Goal: Task Accomplishment & Management: Manage account settings

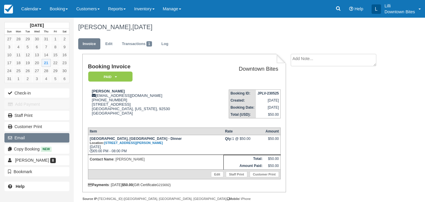
click at [46, 138] on button "Email" at bounding box center [36, 137] width 65 height 9
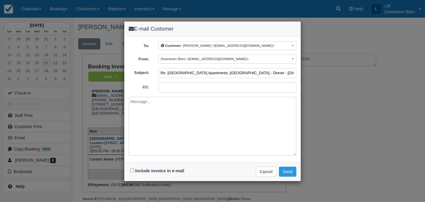
click at [161, 72] on input "Re: Siena Terrace Apartments, Lake Forest - Dinner - Thu Aug 21, 2025 (JPLV-230…" at bounding box center [227, 73] width 138 height 10
type input "URGENT >>> Re: Siena Terrace Apartments, Lake Forest - Dinner - Thu Aug 21, 202…"
click at [204, 88] on input "CC:" at bounding box center [227, 88] width 138 height 10
type input "lilli@downtownbites.com"
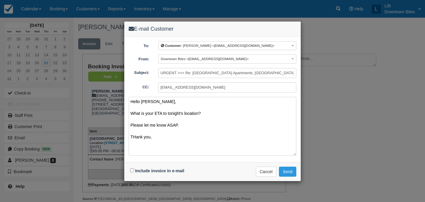
click at [135, 137] on textarea "Hello Octavio, What is your ETA to tonight's location? Please let me know ASAP.…" at bounding box center [213, 126] width 168 height 59
type textarea "Hello Octavio, What is your ETA to tonight's location? Please let me know ASAP.…"
click at [132, 170] on input "Include invoice in e-mail" at bounding box center [132, 171] width 4 height 4
checkbox input "true"
click at [286, 174] on button "Send" at bounding box center [287, 172] width 17 height 10
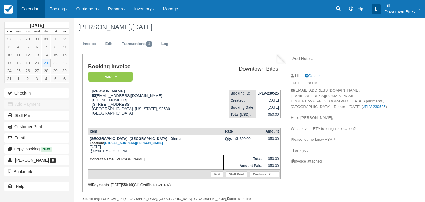
click at [23, 12] on link "Calendar" at bounding box center [31, 9] width 28 height 18
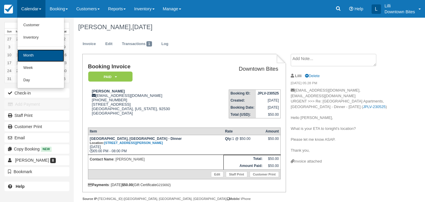
click at [33, 56] on link "Month" at bounding box center [40, 56] width 47 height 12
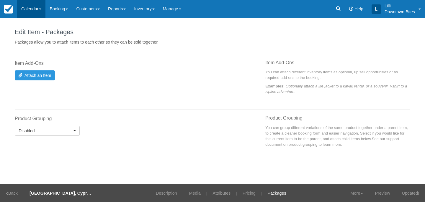
click at [37, 11] on link "Calendar" at bounding box center [31, 9] width 28 height 18
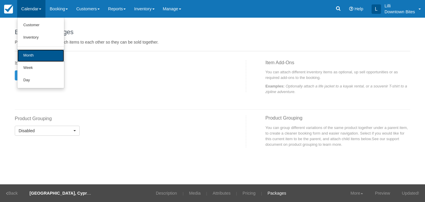
click at [36, 58] on link "Month" at bounding box center [40, 56] width 47 height 12
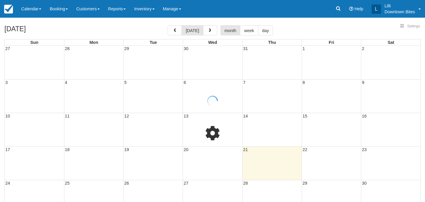
select select
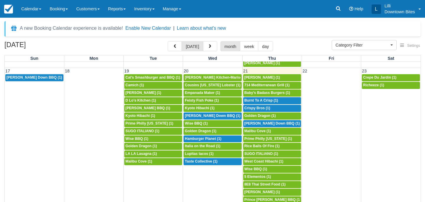
scroll to position [312, 0]
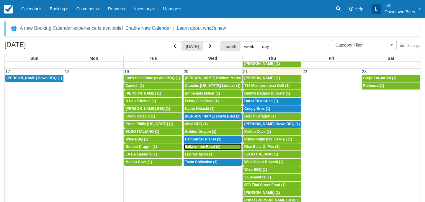
click at [201, 148] on span "Italia on the Road (1)" at bounding box center [202, 147] width 35 height 4
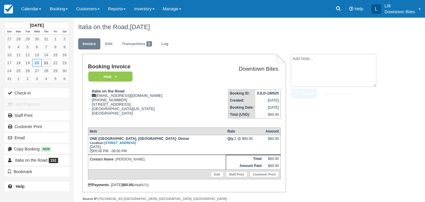
click at [308, 62] on textarea at bounding box center [334, 70] width 86 height 33
drag, startPoint x: 351, startPoint y: 59, endPoint x: 281, endPoint y: 58, distance: 69.9
click at [281, 58] on div "Booking Invoice Paid   Pending Reserved Deposit Waiting Cancelled On Hold Downt…" at bounding box center [233, 134] width 319 height 160
type textarea "Slow dinner event on 8/20"
click at [323, 92] on input "Show on invoice" at bounding box center [323, 93] width 4 height 4
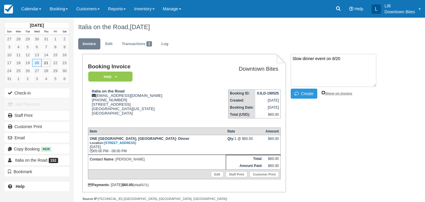
checkbox input "true"
click at [314, 92] on button "Create" at bounding box center [304, 94] width 27 height 10
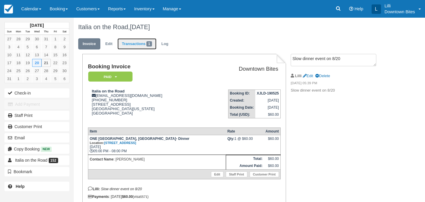
click at [137, 41] on link "Transactions 1" at bounding box center [136, 44] width 39 height 12
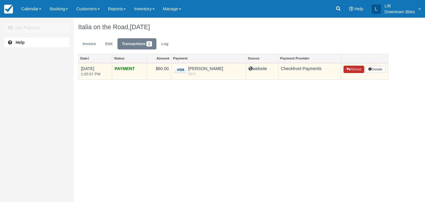
click at [360, 70] on button "Refund" at bounding box center [353, 70] width 21 height 8
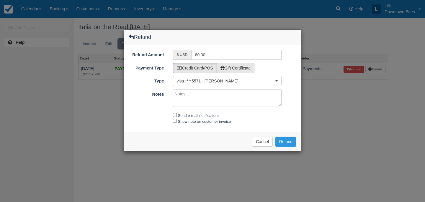
click at [252, 69] on label "Gift Certificate" at bounding box center [236, 68] width 38 height 10
radio input "true"
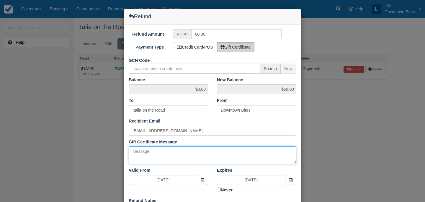
click at [155, 154] on textarea "Gift Certificate Message" at bounding box center [213, 156] width 168 height 18
paste textarea "Slow dinner event on 8/20"
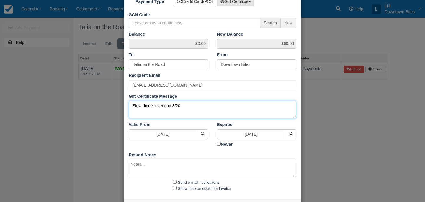
scroll to position [63, 0]
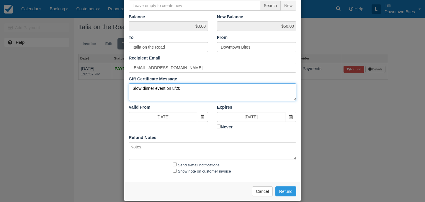
type textarea "Slow dinner event on 8/20"
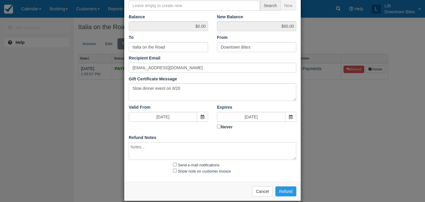
click at [139, 150] on textarea at bounding box center [213, 151] width 168 height 18
paste textarea "Slow dinner event on 8/20"
type textarea "Slow dinner event on 8/20"
click at [175, 164] on input "Send e-mail notifications" at bounding box center [175, 165] width 4 height 4
checkbox input "true"
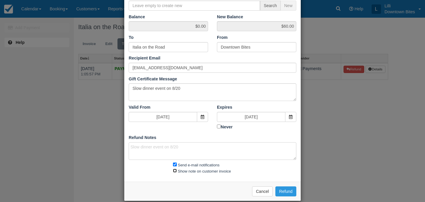
click at [175, 170] on input "Show note on customer invoice" at bounding box center [175, 171] width 4 height 4
checkbox input "true"
click at [296, 193] on button "Refund" at bounding box center [285, 192] width 21 height 10
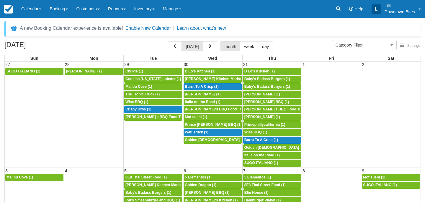
select select
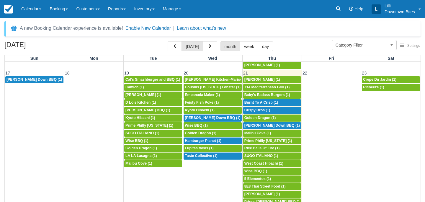
scroll to position [309, 0]
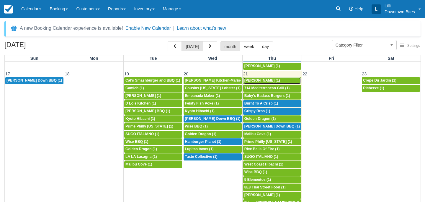
click at [277, 82] on div "4p [PERSON_NAME] (1)" at bounding box center [271, 80] width 55 height 5
